Goal: Check status: Check status

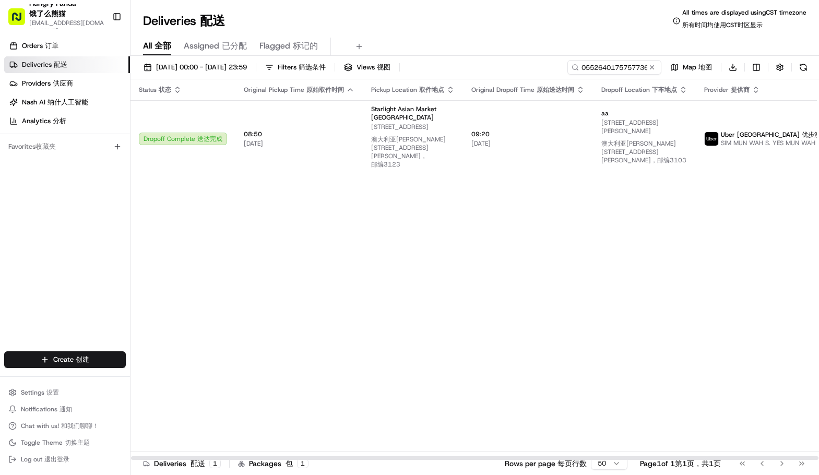
click at [631, 66] on input "0552640175757736181710" at bounding box center [614, 67] width 94 height 15
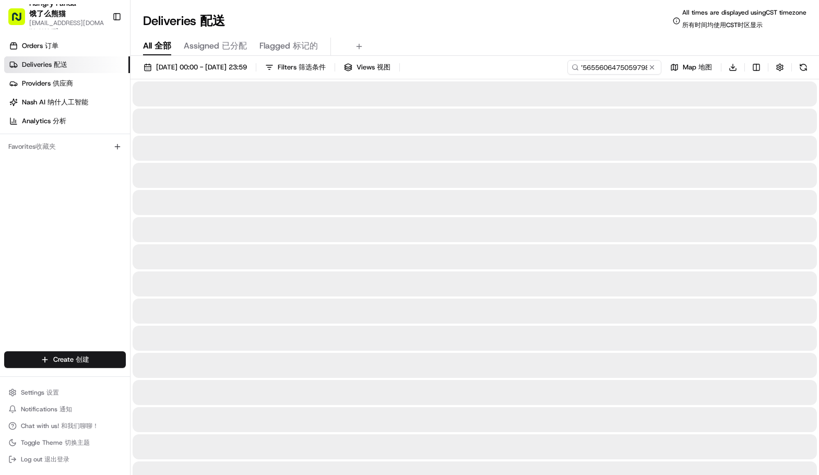
click at [620, 67] on input "0552640175757565560647505979869518181710" at bounding box center [614, 67] width 94 height 15
type input "565560647505979869518"
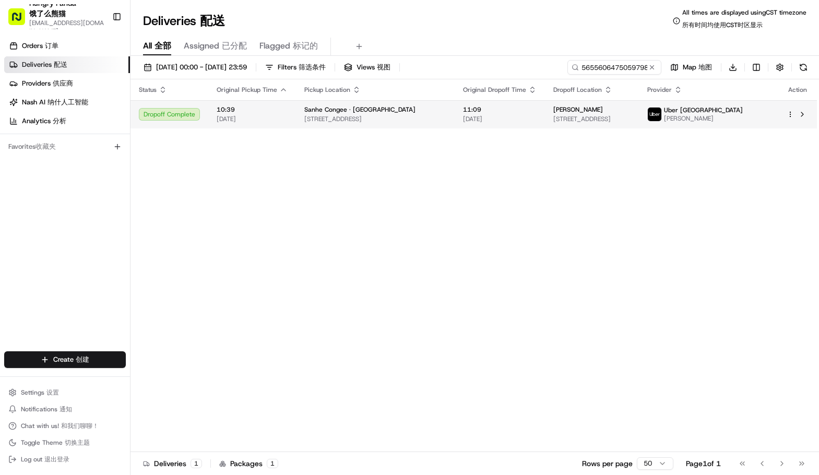
click at [661, 111] on img at bounding box center [654, 114] width 14 height 14
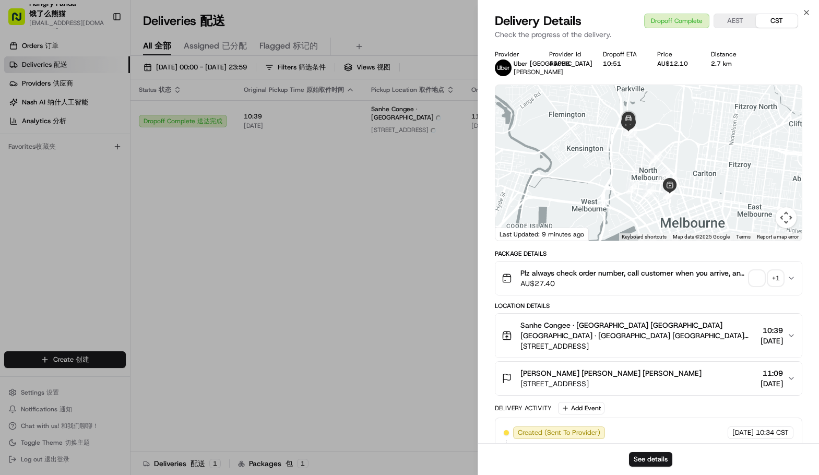
click at [770, 278] on div "+ 1" at bounding box center [775, 278] width 15 height 15
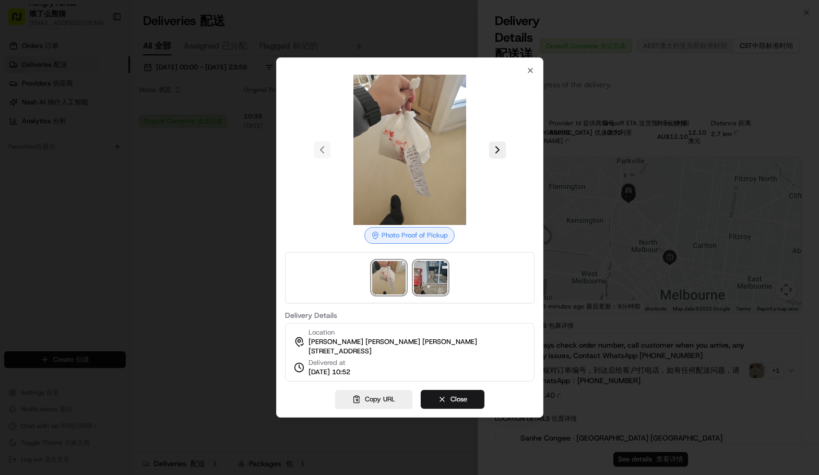
click at [432, 267] on img at bounding box center [430, 277] width 33 height 33
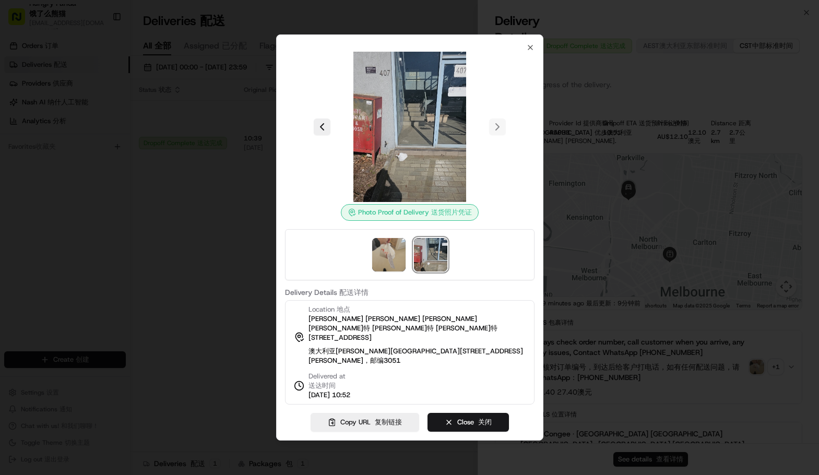
click at [691, 183] on div at bounding box center [409, 237] width 819 height 475
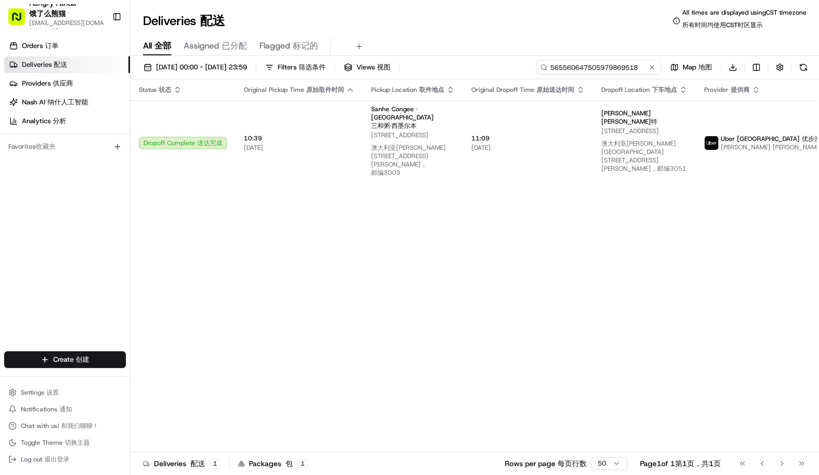
click at [629, 70] on input "565560647505979869518" at bounding box center [598, 67] width 125 height 15
paste input "8649670105559753471520"
type input "8649670105559753471520"
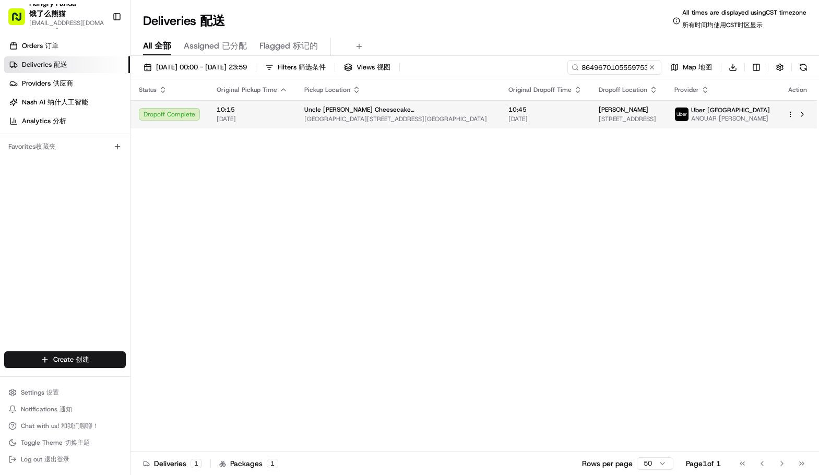
click at [740, 106] on span "Uber [GEOGRAPHIC_DATA]" at bounding box center [730, 110] width 79 height 8
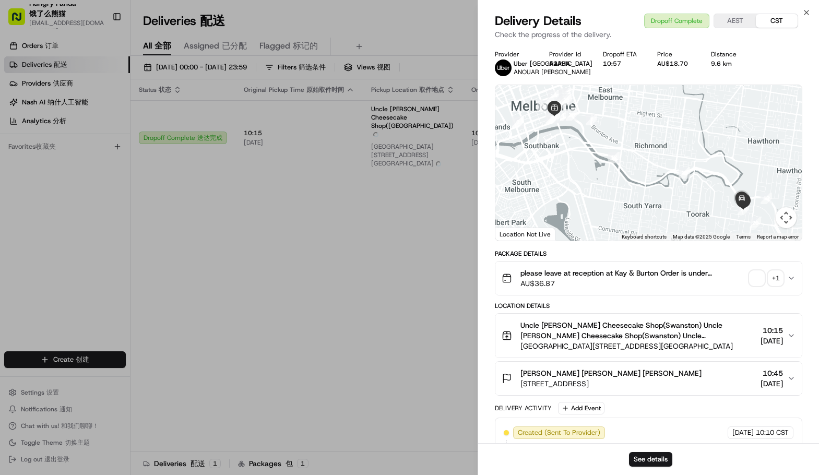
click at [774, 278] on div "+ 1" at bounding box center [775, 278] width 15 height 15
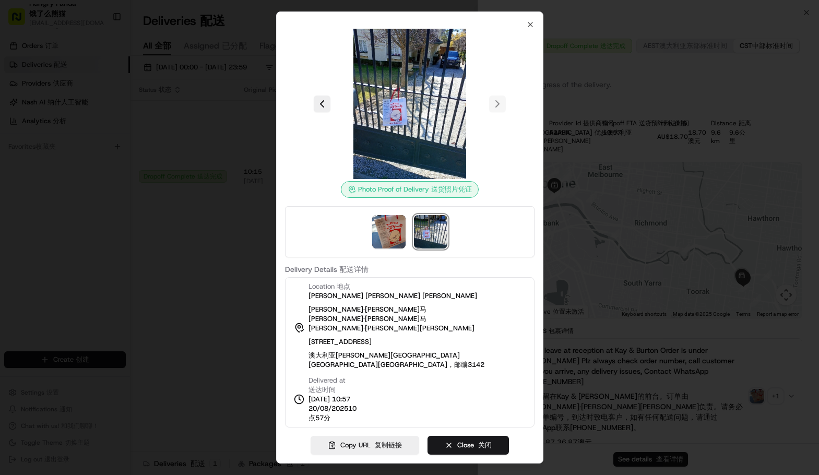
click at [241, 290] on div at bounding box center [409, 237] width 819 height 475
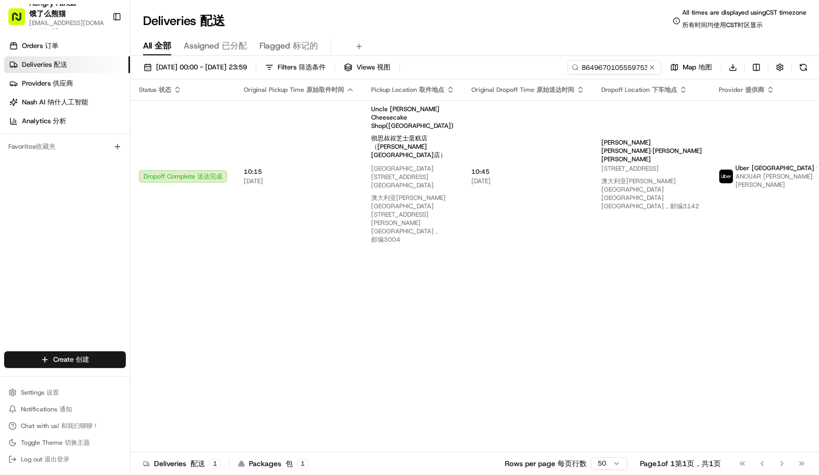
drag, startPoint x: 302, startPoint y: 217, endPoint x: 546, endPoint y: 82, distance: 278.6
click at [625, 66] on input "8649670105559753471520" at bounding box center [598, 67] width 125 height 15
click at [643, 243] on div "Status Status 状态 Original Pickup Time Original Pickup Time 原始取件时间 Pickup Locati…" at bounding box center [519, 269] width 779 height 381
click at [619, 65] on input "8649670105559753471520" at bounding box center [598, 67] width 125 height 15
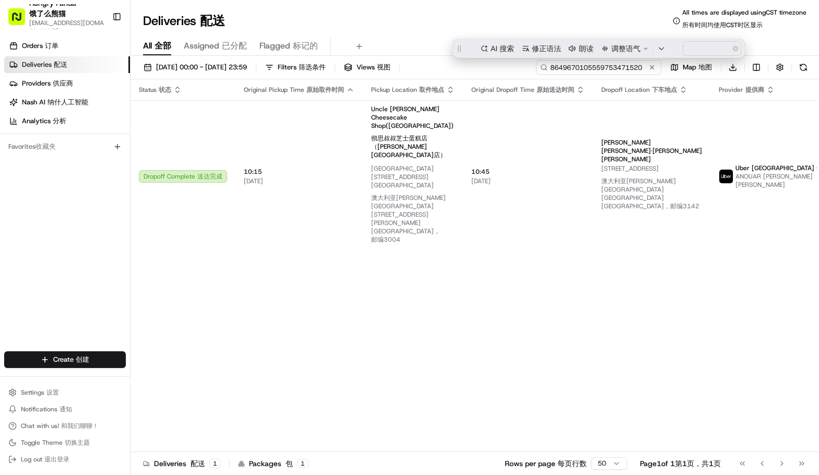
paste input "5957625795155738061922"
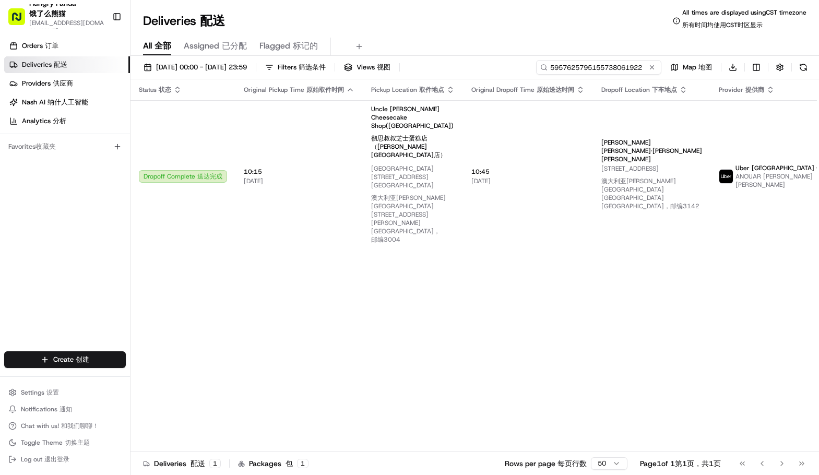
type input "5957625795155738061922"
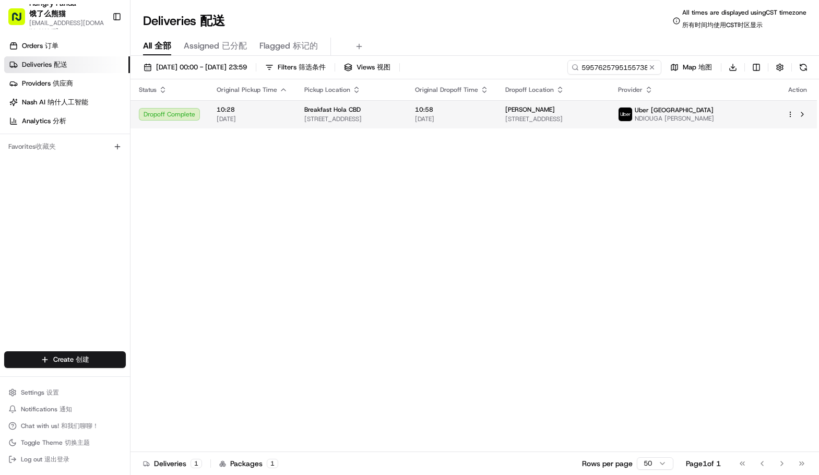
click at [632, 112] on img at bounding box center [625, 114] width 14 height 14
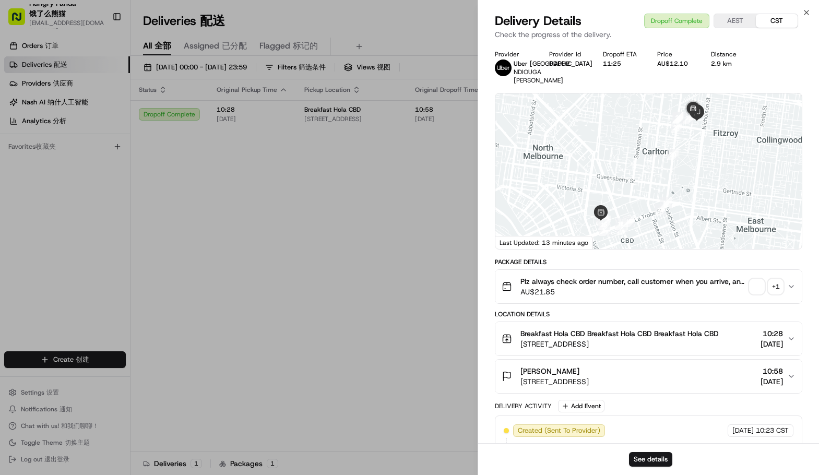
click at [772, 279] on div "+ 1" at bounding box center [775, 286] width 15 height 15
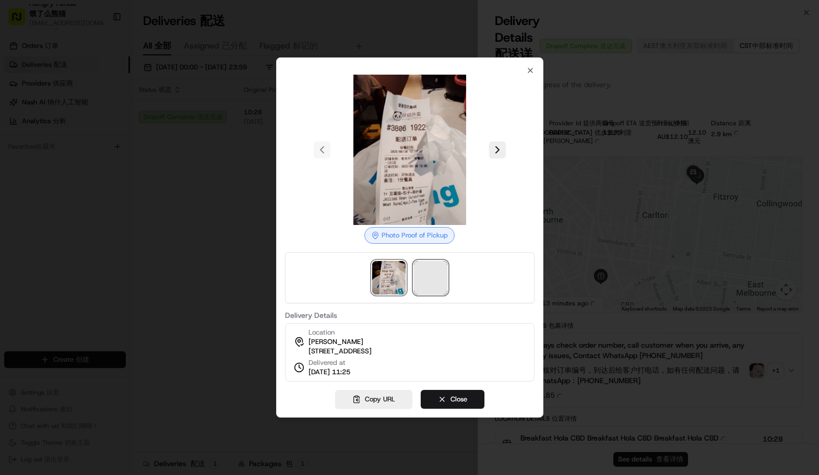
click at [439, 273] on span at bounding box center [430, 277] width 33 height 33
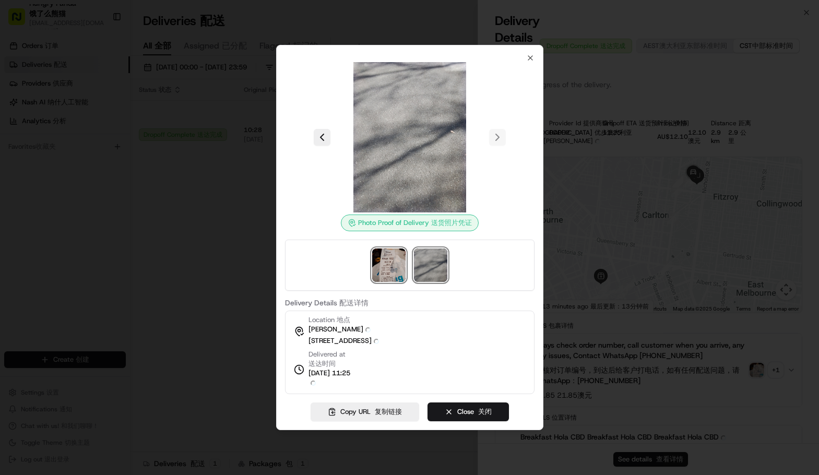
click at [385, 276] on img at bounding box center [388, 264] width 33 height 33
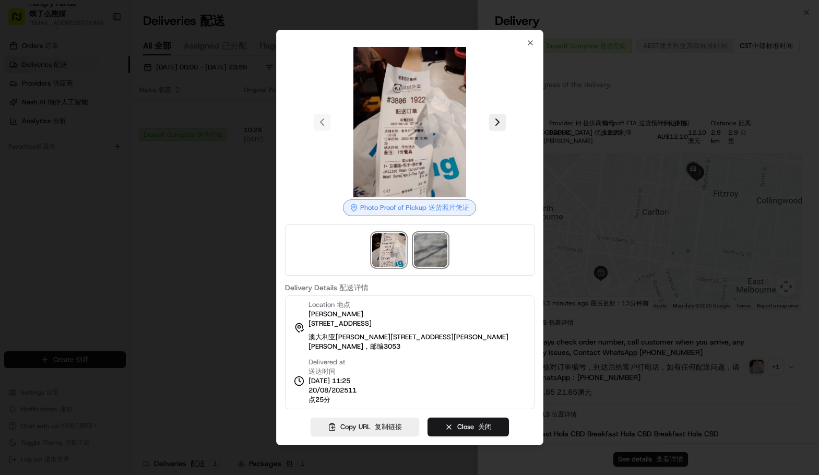
click at [436, 253] on img at bounding box center [430, 249] width 33 height 33
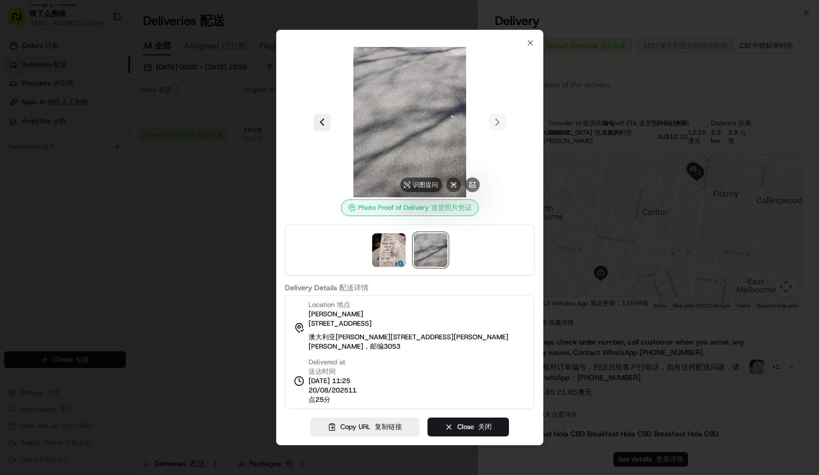
click at [416, 161] on img at bounding box center [409, 122] width 150 height 150
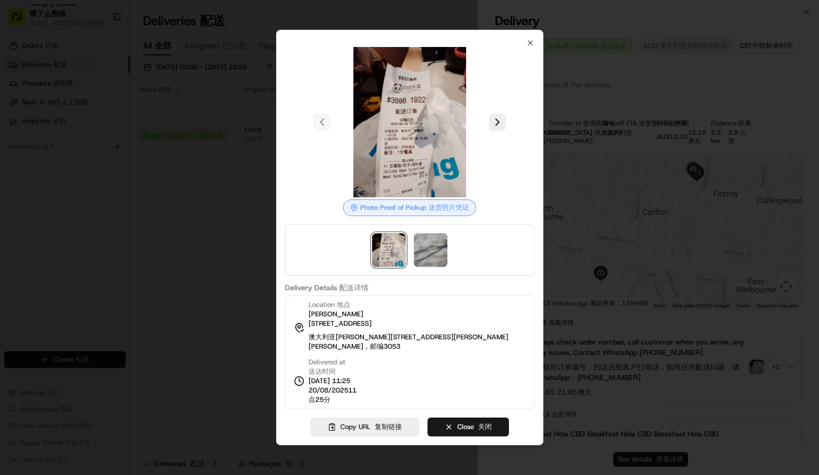
click at [679, 148] on div at bounding box center [409, 237] width 819 height 475
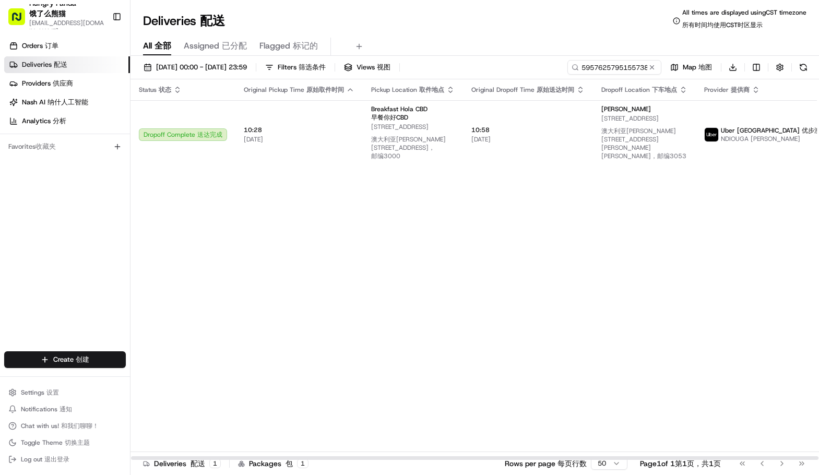
click at [428, 273] on div "Status Status 状态 Original Pickup Time Original Pickup Time 原始取件时间 Pickup Locati…" at bounding box center [512, 269] width 765 height 381
